Goal: Task Accomplishment & Management: Use online tool/utility

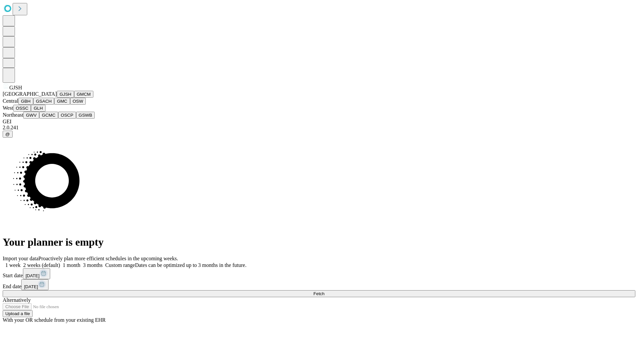
click at [57, 98] on button "GJSH" at bounding box center [65, 94] width 17 height 7
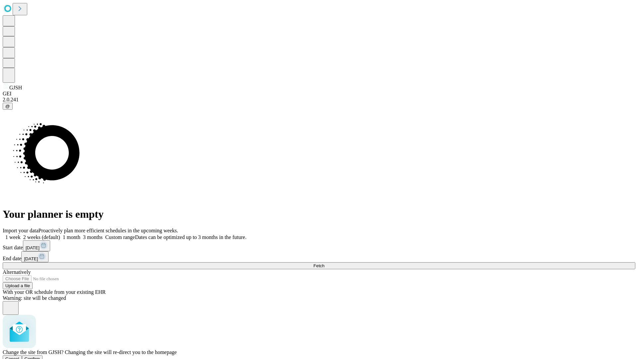
click at [40, 356] on span "Confirm" at bounding box center [33, 358] width 16 height 5
click at [80, 234] on label "1 month" at bounding box center [70, 237] width 20 height 6
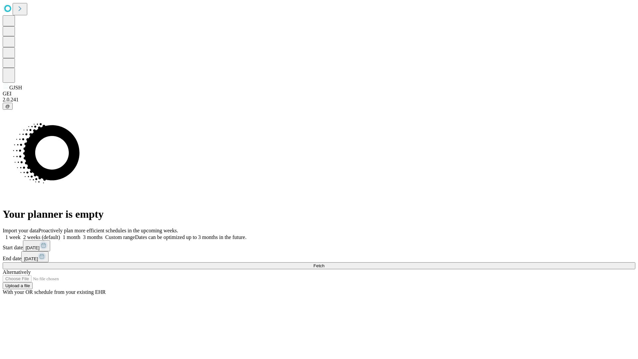
click at [324, 263] on span "Fetch" at bounding box center [318, 265] width 11 height 5
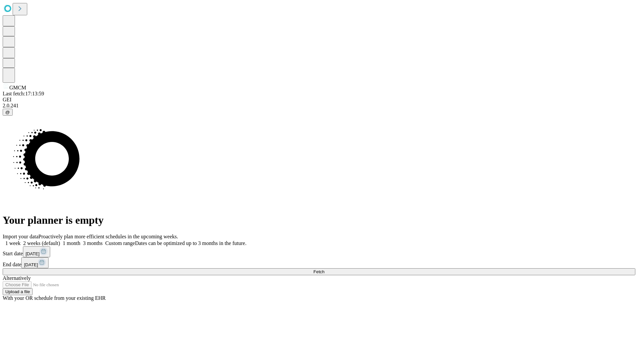
click at [80, 240] on label "1 month" at bounding box center [70, 243] width 20 height 6
click at [324, 269] on span "Fetch" at bounding box center [318, 271] width 11 height 5
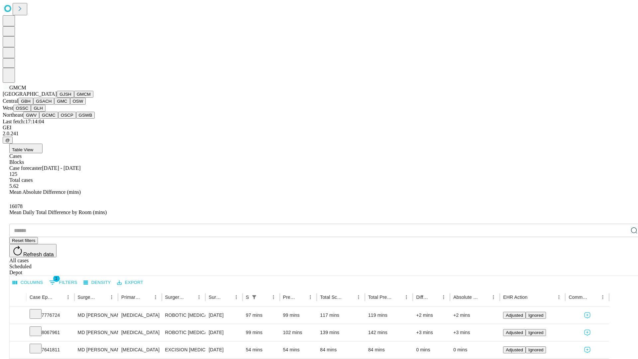
click at [33, 105] on button "GBH" at bounding box center [25, 101] width 15 height 7
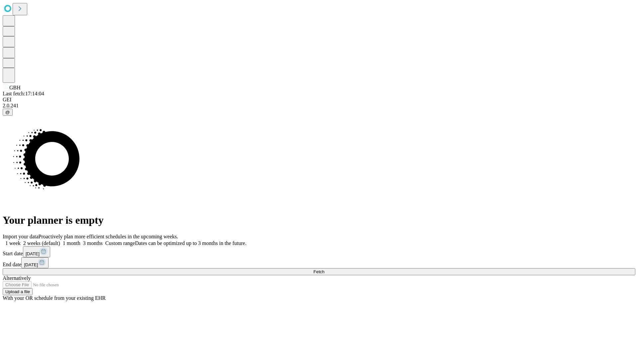
click at [80, 240] on label "1 month" at bounding box center [70, 243] width 20 height 6
click at [324, 269] on span "Fetch" at bounding box center [318, 271] width 11 height 5
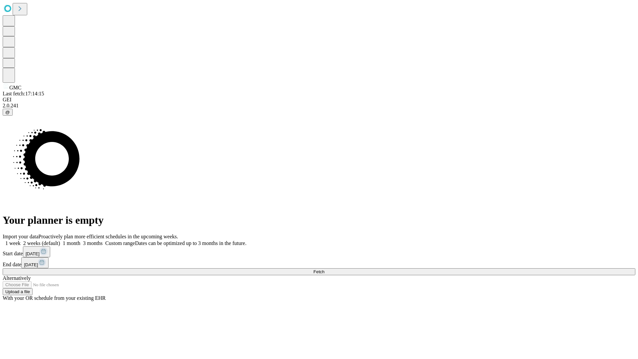
click at [80, 240] on label "1 month" at bounding box center [70, 243] width 20 height 6
click at [324, 269] on span "Fetch" at bounding box center [318, 271] width 11 height 5
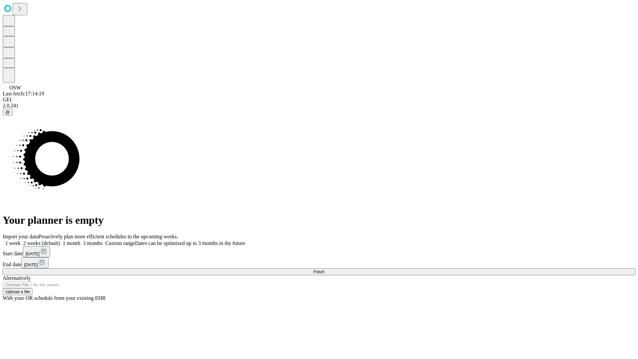
click at [80, 240] on label "1 month" at bounding box center [70, 243] width 20 height 6
click at [324, 269] on span "Fetch" at bounding box center [318, 271] width 11 height 5
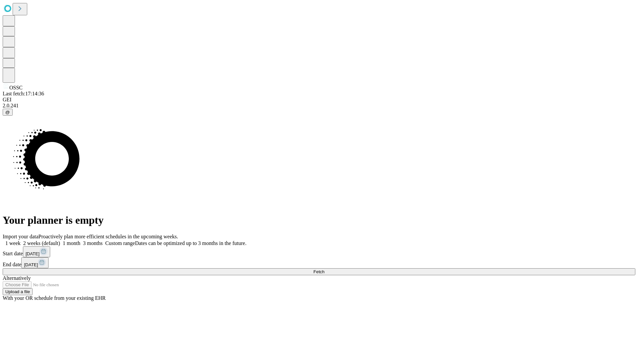
click at [80, 240] on label "1 month" at bounding box center [70, 243] width 20 height 6
click at [324, 269] on span "Fetch" at bounding box center [318, 271] width 11 height 5
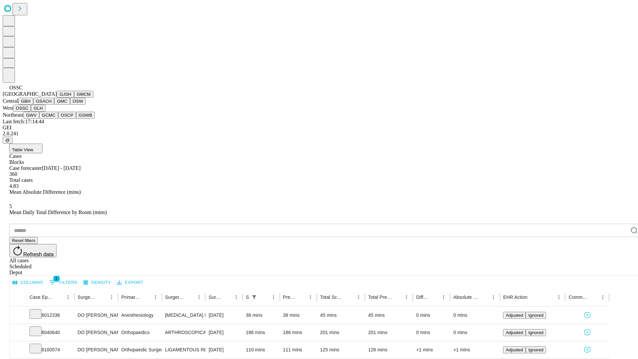
click at [45, 112] on button "GLH" at bounding box center [38, 108] width 14 height 7
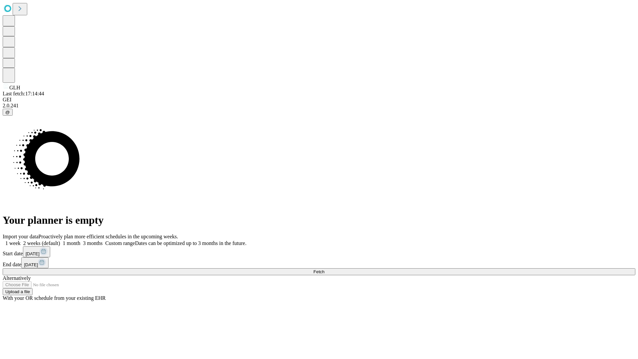
click at [80, 240] on label "1 month" at bounding box center [70, 243] width 20 height 6
click at [324, 269] on span "Fetch" at bounding box center [318, 271] width 11 height 5
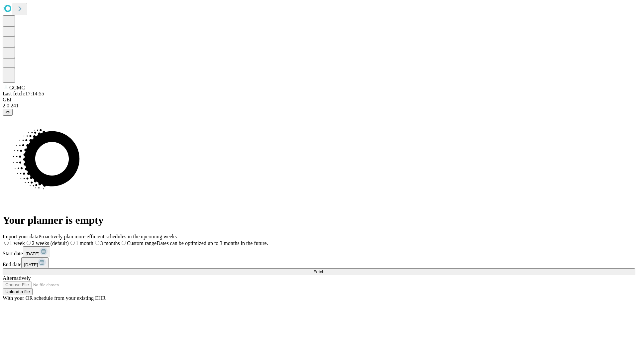
click at [324, 269] on span "Fetch" at bounding box center [318, 271] width 11 height 5
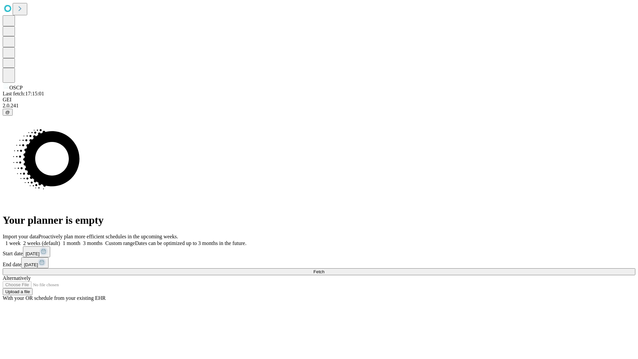
click at [80, 240] on label "1 month" at bounding box center [70, 243] width 20 height 6
click at [324, 269] on span "Fetch" at bounding box center [318, 271] width 11 height 5
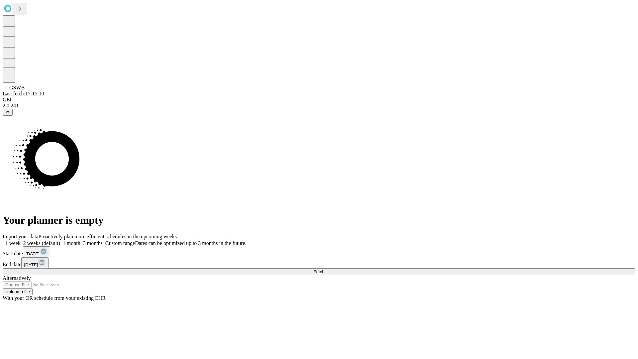
click at [80, 240] on label "1 month" at bounding box center [70, 243] width 20 height 6
click at [324, 269] on span "Fetch" at bounding box center [318, 271] width 11 height 5
